Goal: Transaction & Acquisition: Download file/media

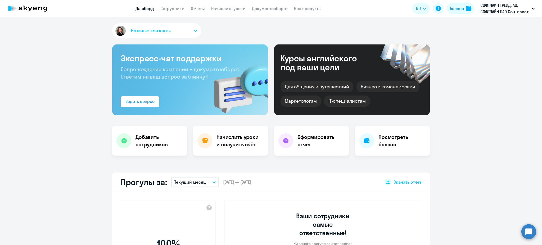
select select "30"
click at [251, 9] on nav "Дашборд Сотрудники Отчеты Начислить уроки Документооборот Все продукты" at bounding box center [229, 8] width 186 height 7
click at [256, 12] on app-header "Дашборд Сотрудники Отчеты Начислить уроки Документооборот Все продукты Дашборд …" at bounding box center [271, 8] width 542 height 17
click at [255, 8] on link "Документооборот" at bounding box center [270, 8] width 36 height 5
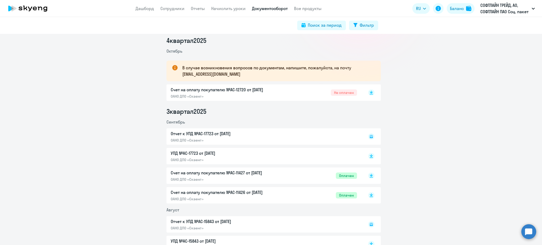
scroll to position [106, 0]
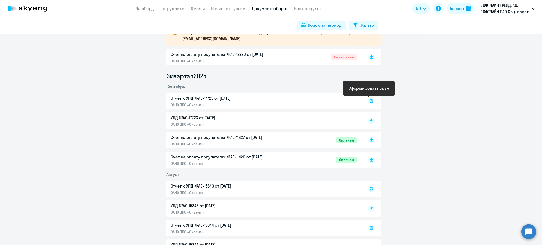
click at [371, 100] on icon at bounding box center [372, 100] width 2 height 0
click at [213, 115] on p "УПД №AC-17723 от 30.09.2025" at bounding box center [226, 118] width 111 height 6
